Goal: Information Seeking & Learning: Compare options

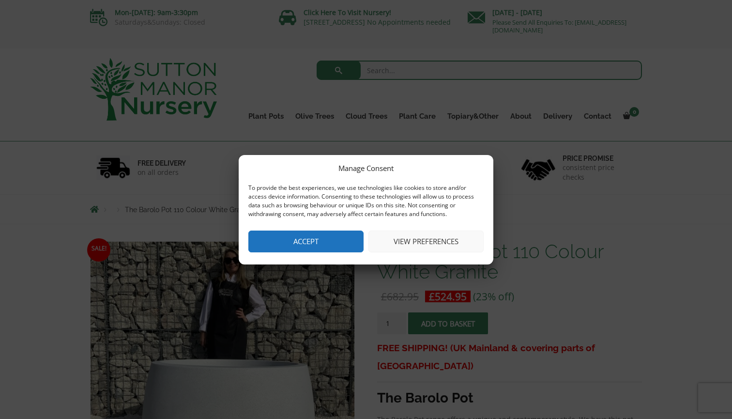
click at [291, 247] on button "Accept" at bounding box center [305, 241] width 115 height 22
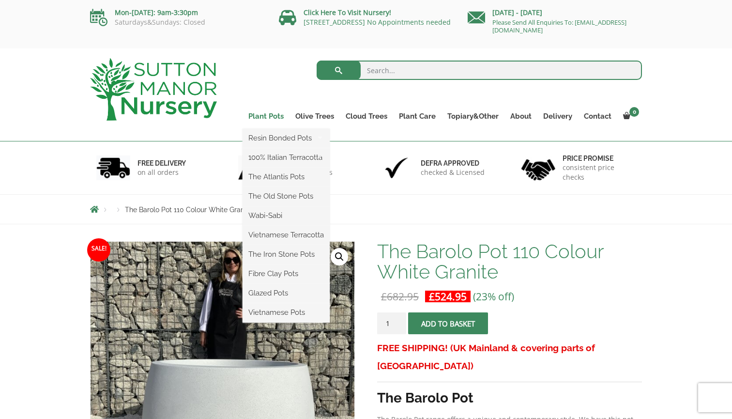
click at [257, 117] on link "Plant Pots" at bounding box center [265, 116] width 47 height 14
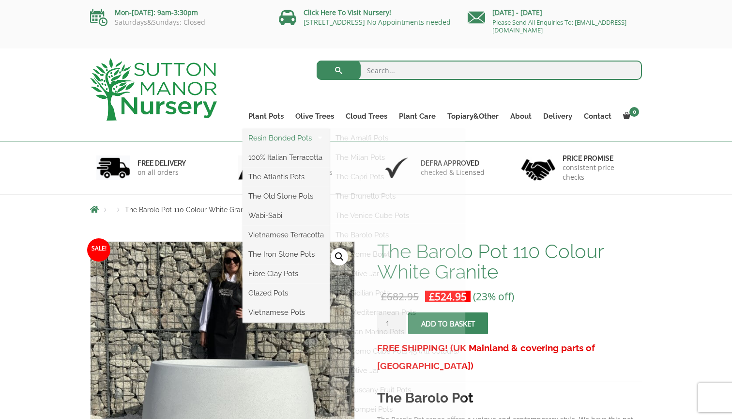
click at [262, 139] on link "Resin Bonded Pots" at bounding box center [285, 138] width 87 height 15
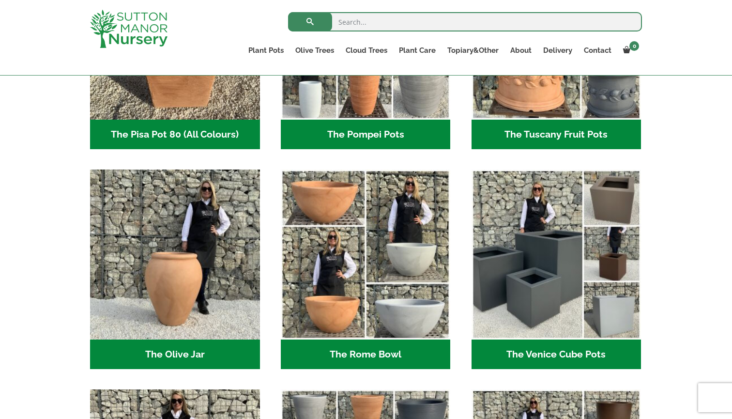
scroll to position [835, 0]
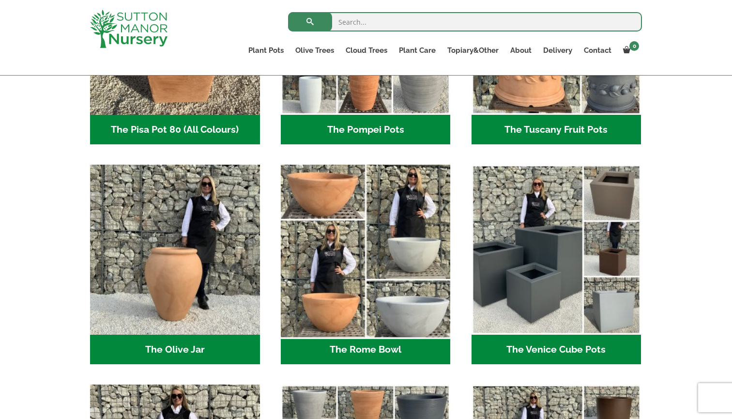
click at [304, 192] on img "Visit product category The Rome Bowl" at bounding box center [365, 250] width 178 height 178
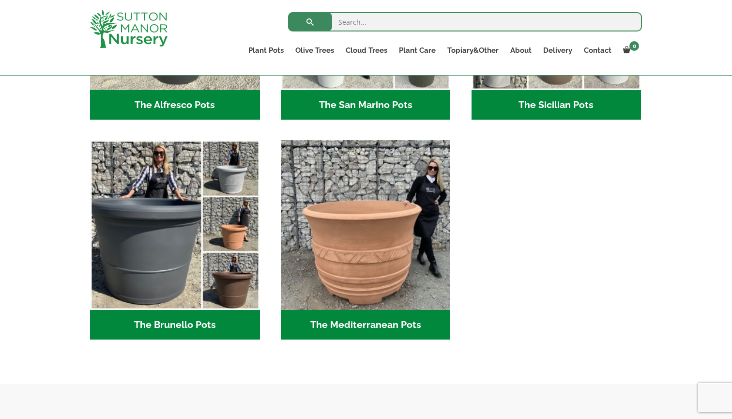
scroll to position [1296, 0]
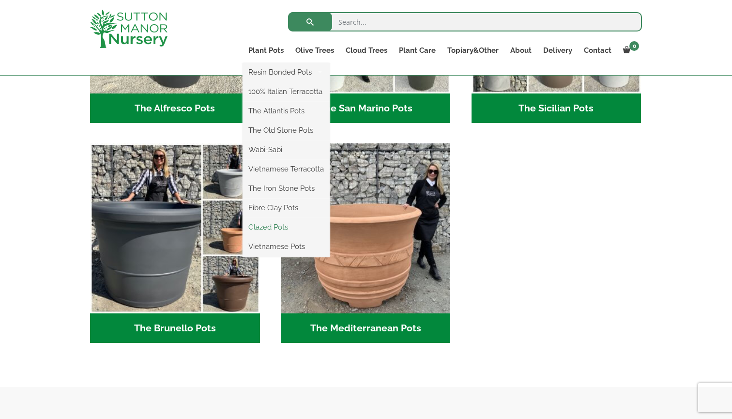
click at [323, 230] on link "Glazed Pots" at bounding box center [285, 227] width 87 height 15
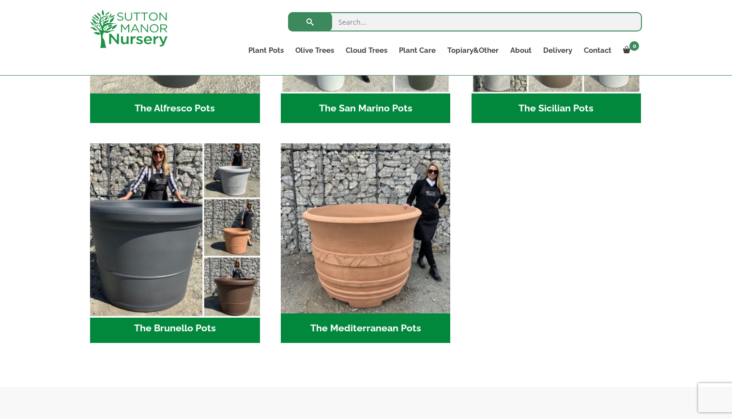
scroll to position [1331, 0]
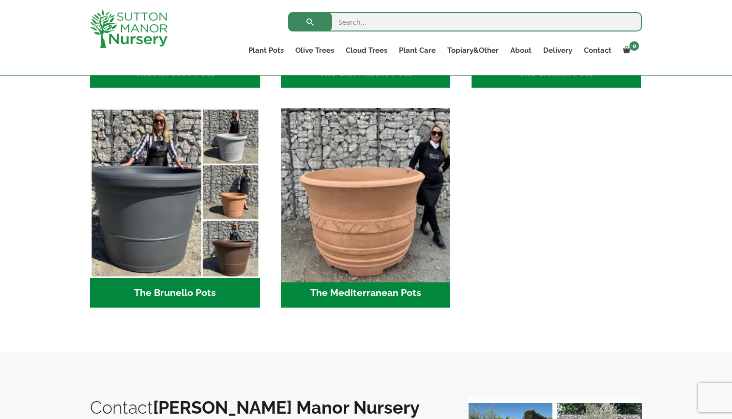
click at [391, 266] on img "Visit product category The Mediterranean Pots" at bounding box center [365, 193] width 178 height 178
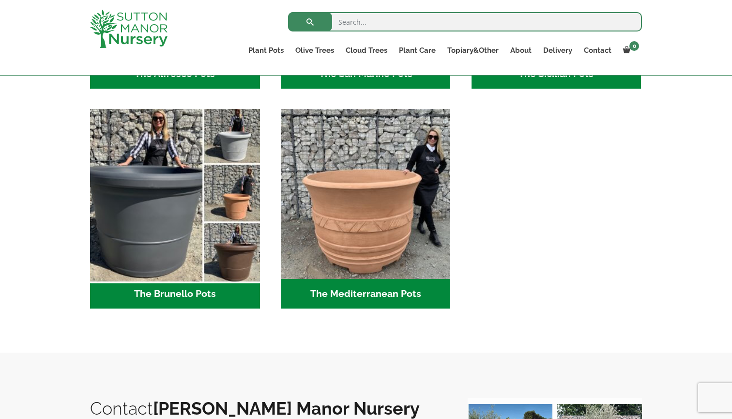
scroll to position [1328, 0]
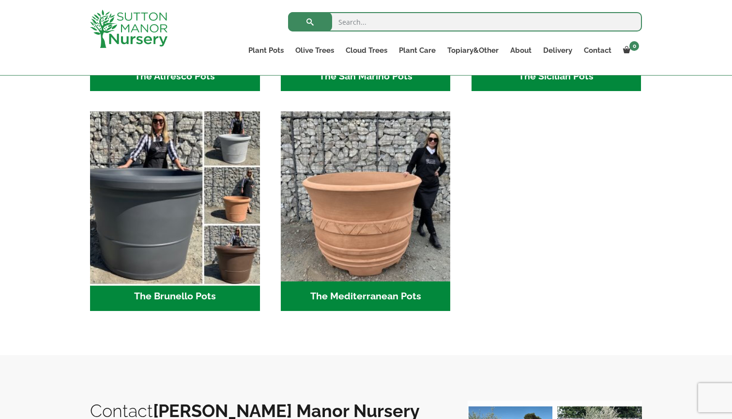
click at [175, 247] on img "Visit product category The Brunello Pots" at bounding box center [175, 196] width 178 height 178
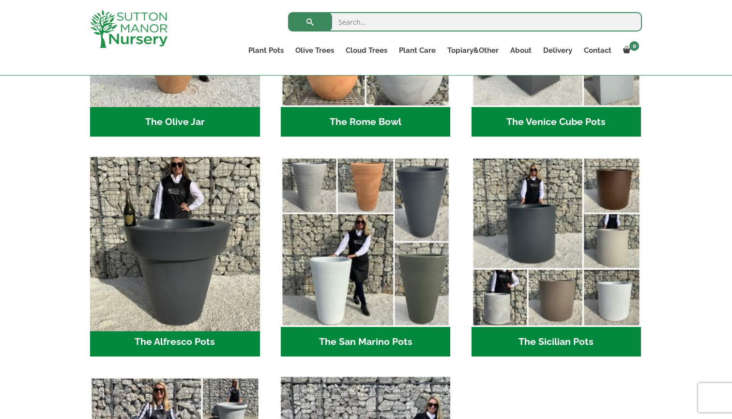
scroll to position [1060, 0]
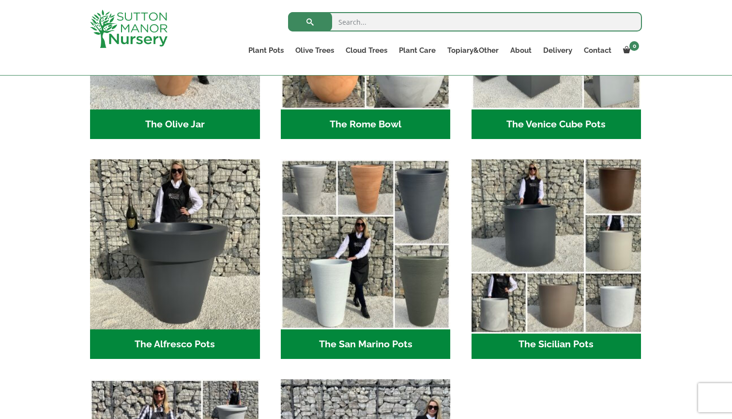
click at [566, 264] on img "Visit product category The Sicilian Pots" at bounding box center [556, 244] width 178 height 178
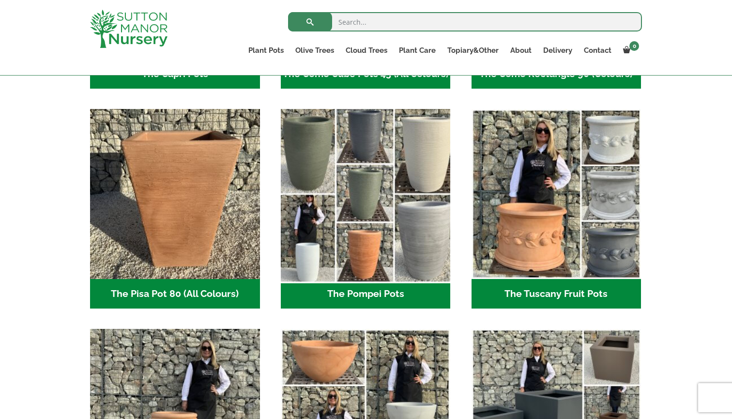
scroll to position [671, 0]
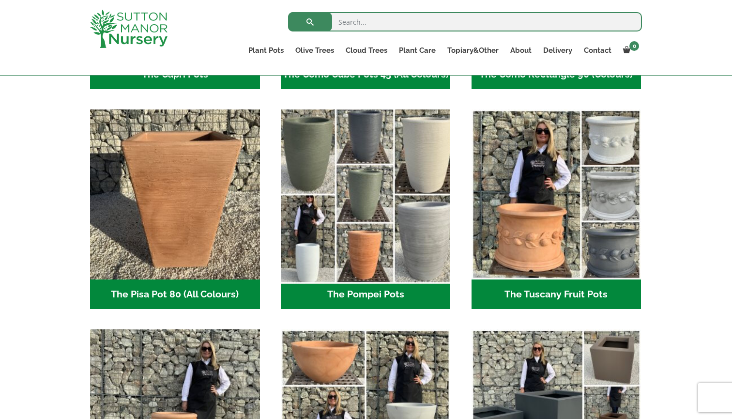
click at [381, 198] on img "Visit product category The Pompei Pots" at bounding box center [365, 194] width 178 height 178
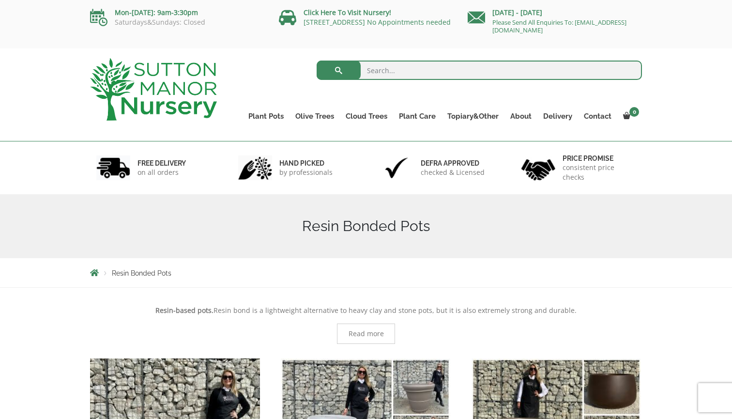
scroll to position [0, 0]
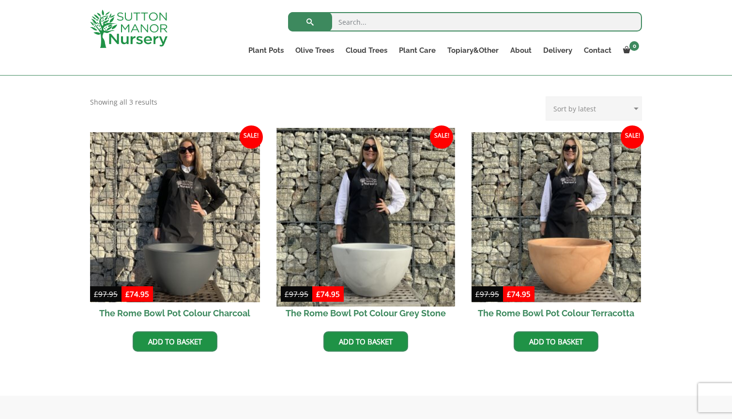
scroll to position [232, 0]
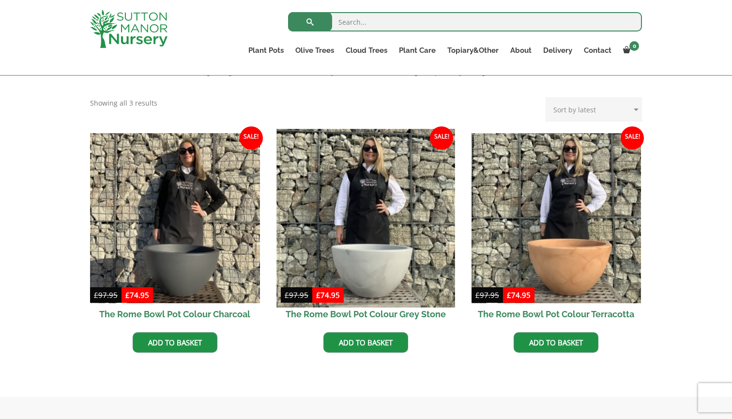
click at [359, 207] on img at bounding box center [365, 218] width 178 height 178
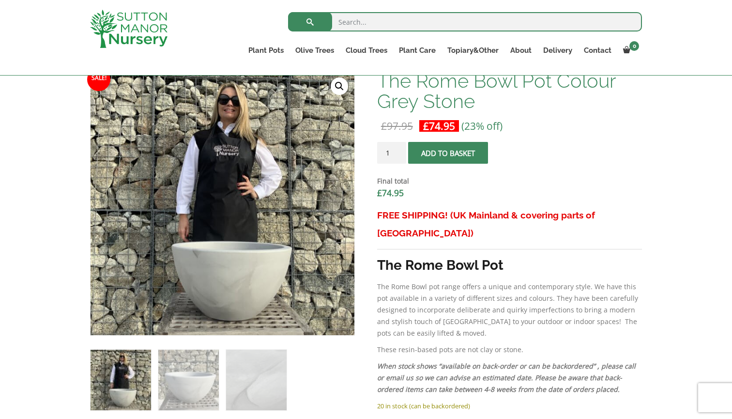
scroll to position [301, 0]
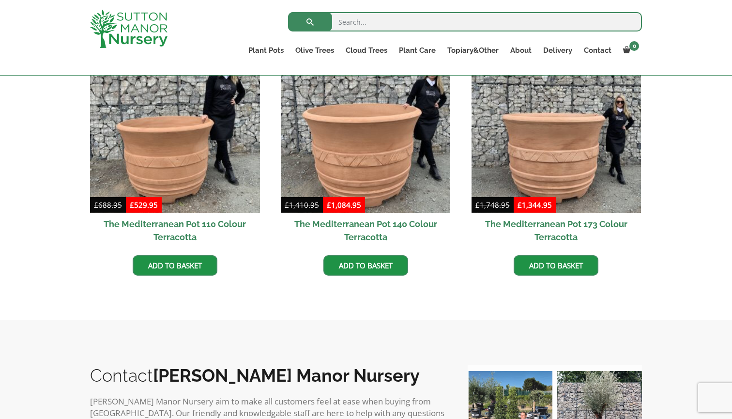
scroll to position [73, 0]
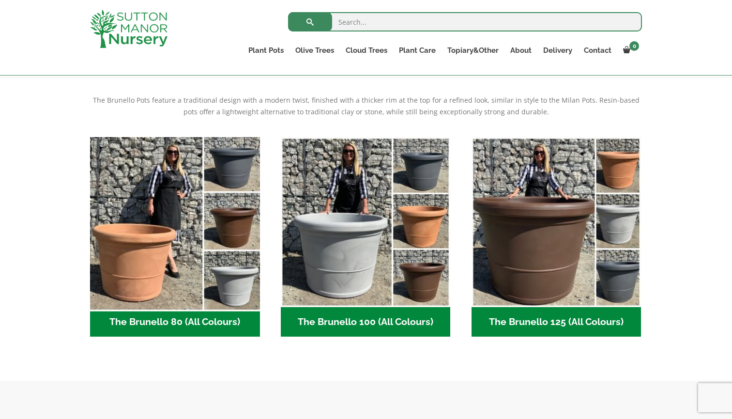
scroll to position [177, 0]
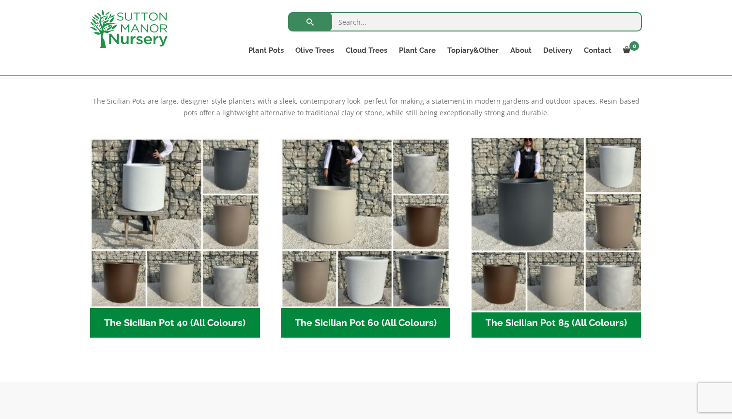
scroll to position [196, 0]
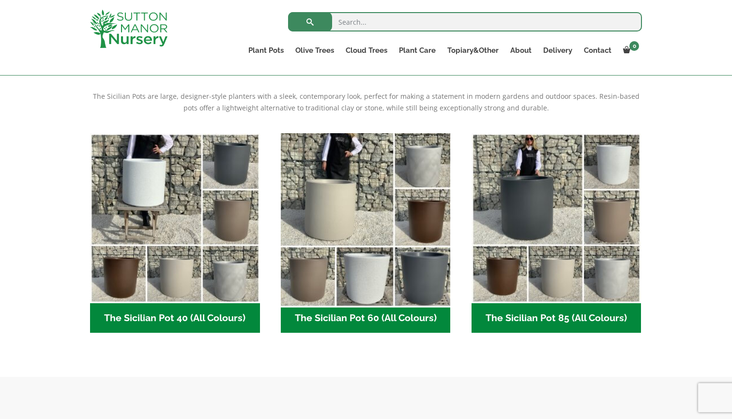
click at [357, 252] on img "Visit product category The Sicilian Pot 60 (All Colours)" at bounding box center [365, 218] width 178 height 178
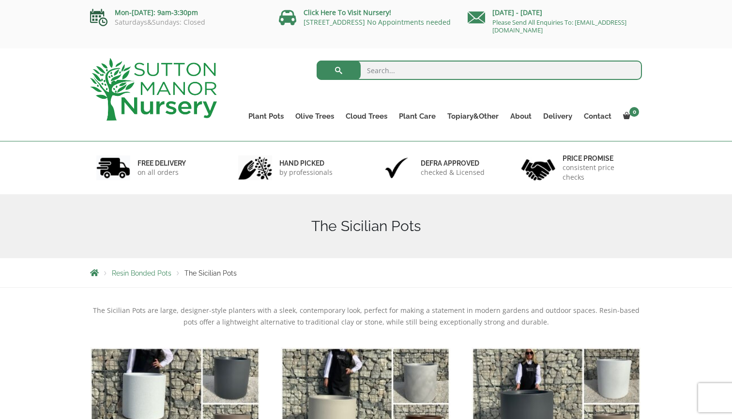
scroll to position [0, 0]
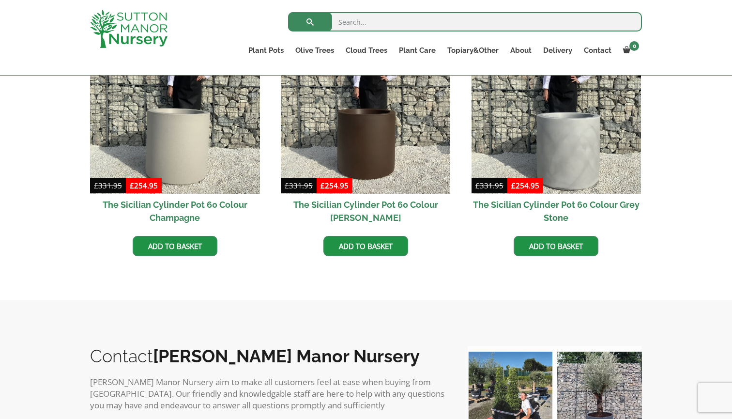
scroll to position [416, 0]
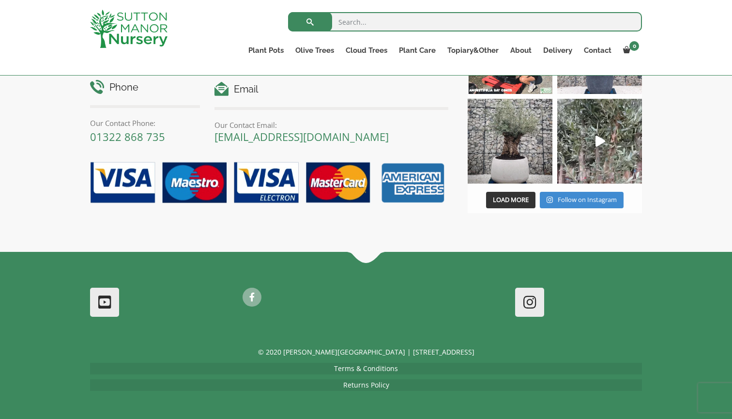
scroll to position [615, 0]
